Goal: Information Seeking & Learning: Learn about a topic

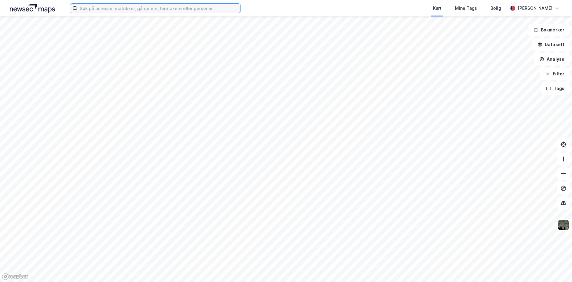
click at [95, 7] on input at bounding box center [158, 8] width 163 height 9
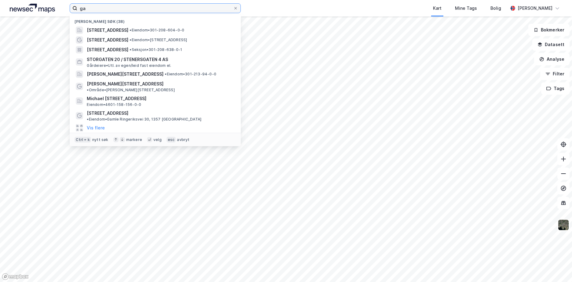
type input "g"
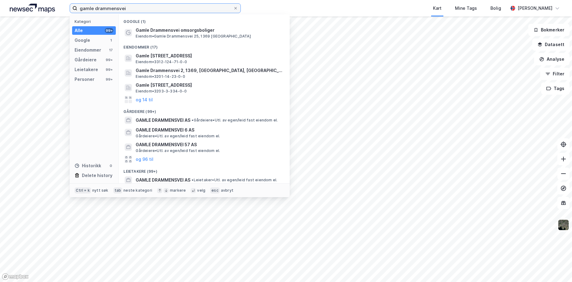
type input "gamle drammensvei"
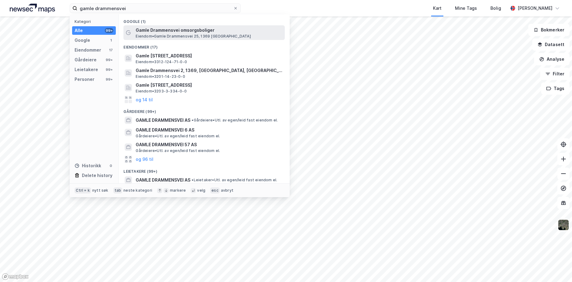
click at [157, 31] on span "Gamle Drammensvei omsorgsboliger" at bounding box center [209, 30] width 147 height 7
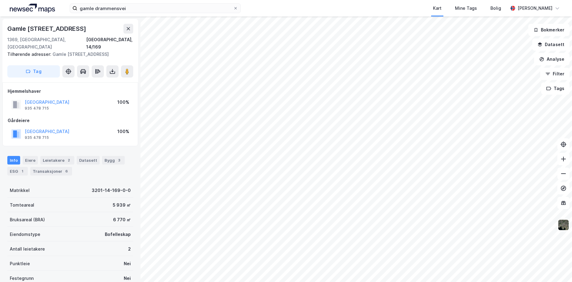
click at [571, 191] on html "gamle drammensvei Kart Mine Tags Bolig [PERSON_NAME] Gamle [GEOGRAPHIC_DATA] 27…" at bounding box center [286, 141] width 572 height 282
